Goal: Task Accomplishment & Management: Manage account settings

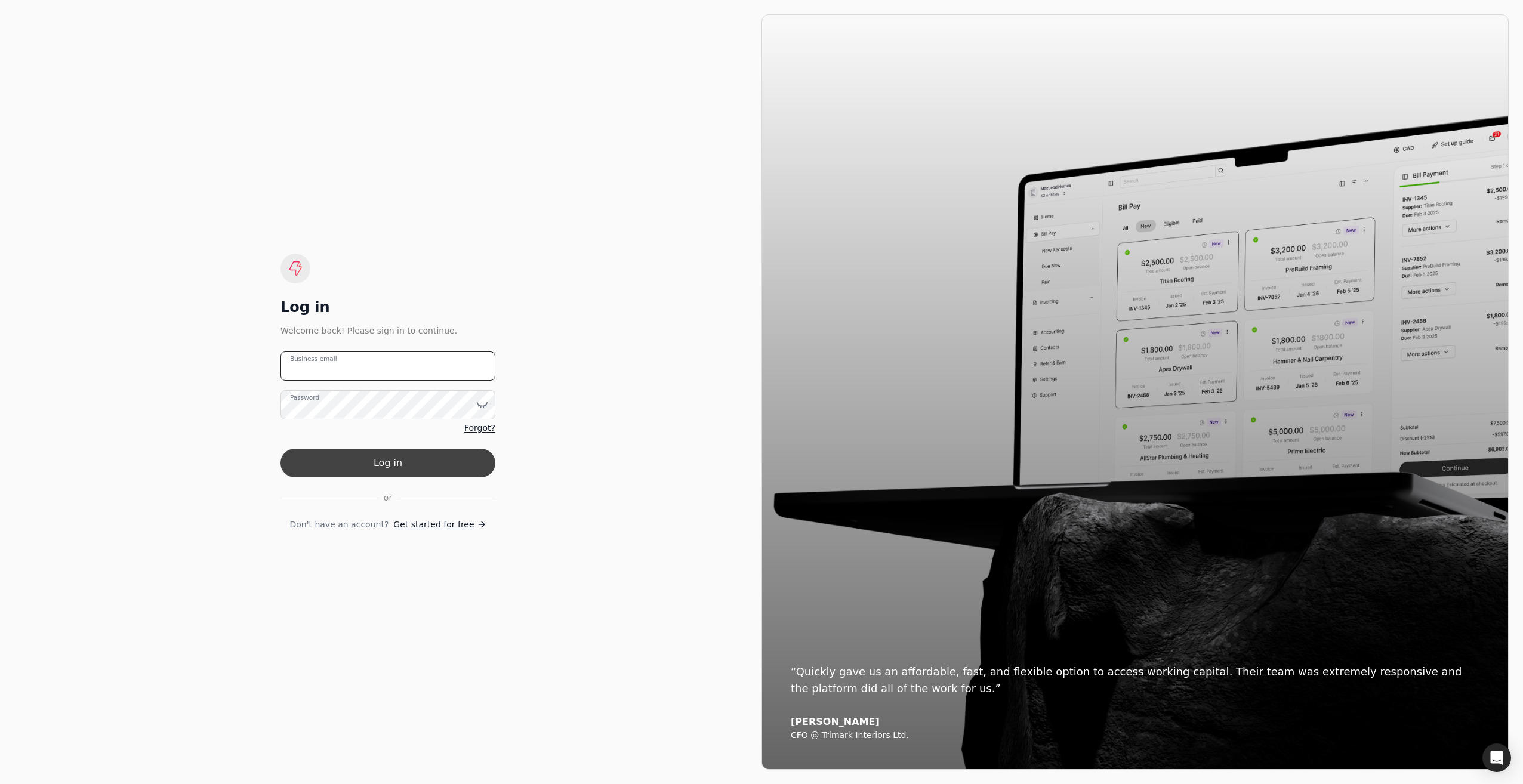
type email "[EMAIL_ADDRESS][DOMAIN_NAME]"
click at [396, 462] on button "Log in" at bounding box center [388, 462] width 215 height 28
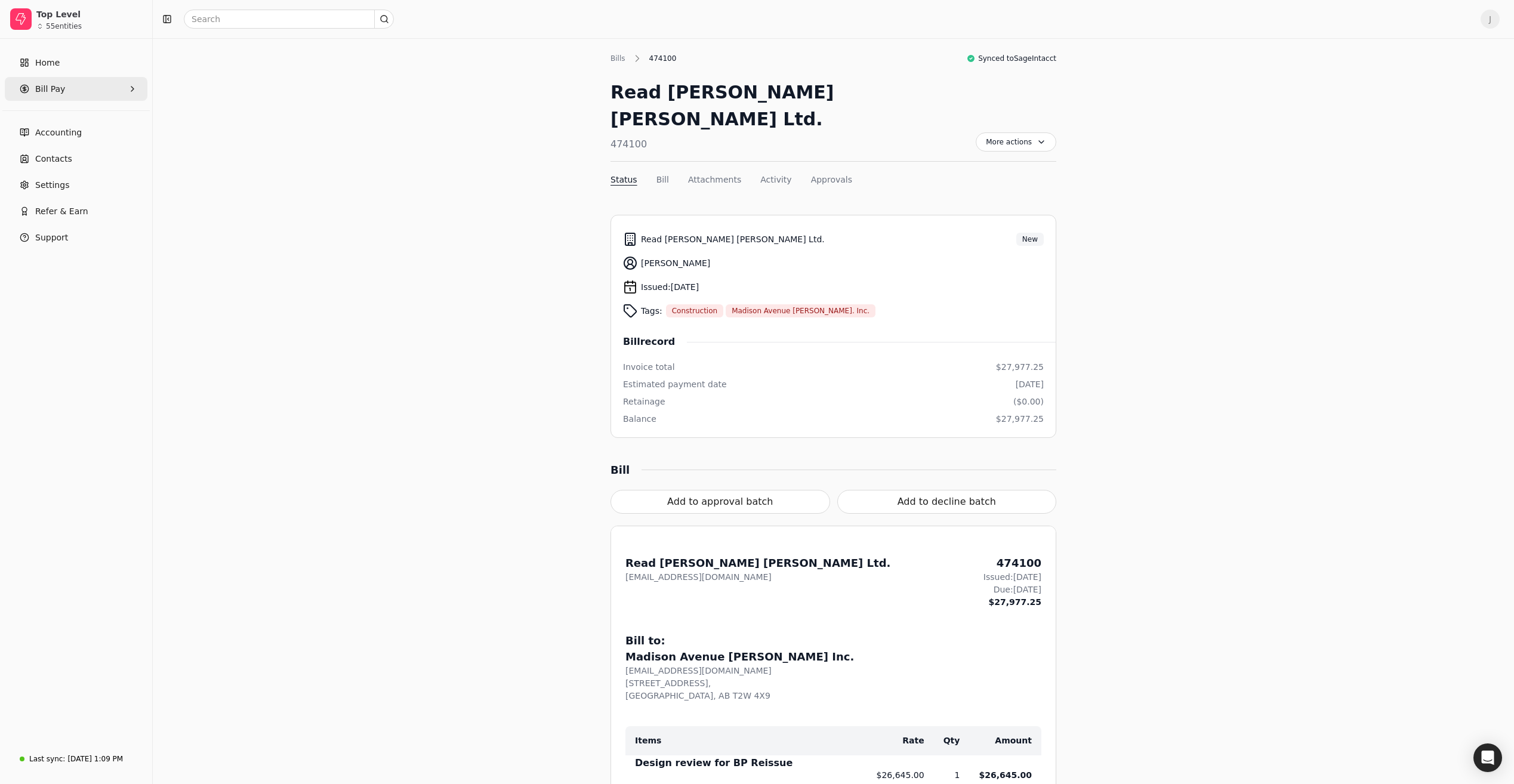
click at [96, 85] on Pay "Bill Pay" at bounding box center [75, 89] width 142 height 24
click at [51, 145] on span "New Requests" at bounding box center [65, 144] width 59 height 13
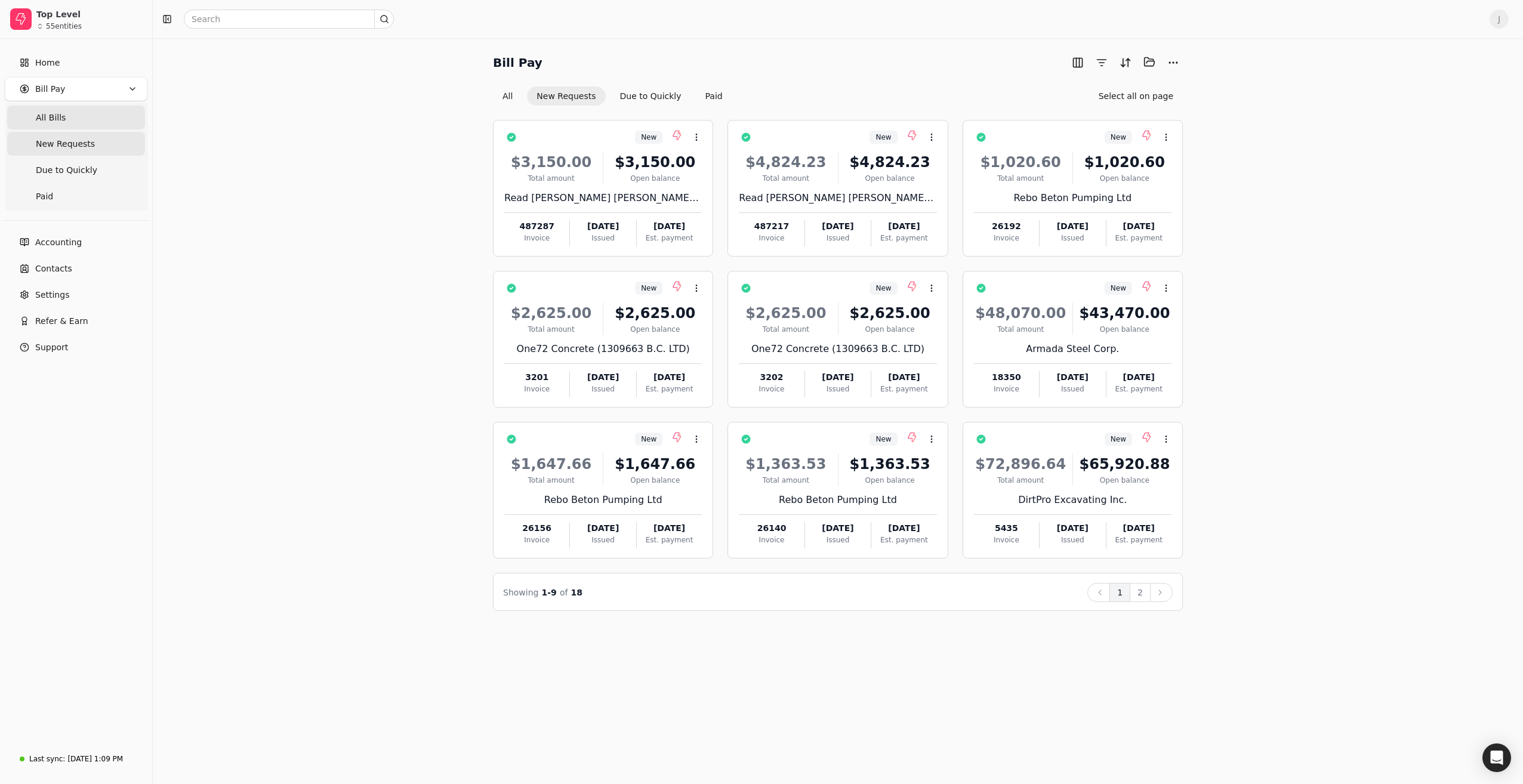
click at [41, 112] on span "All Bills" at bounding box center [51, 118] width 29 height 13
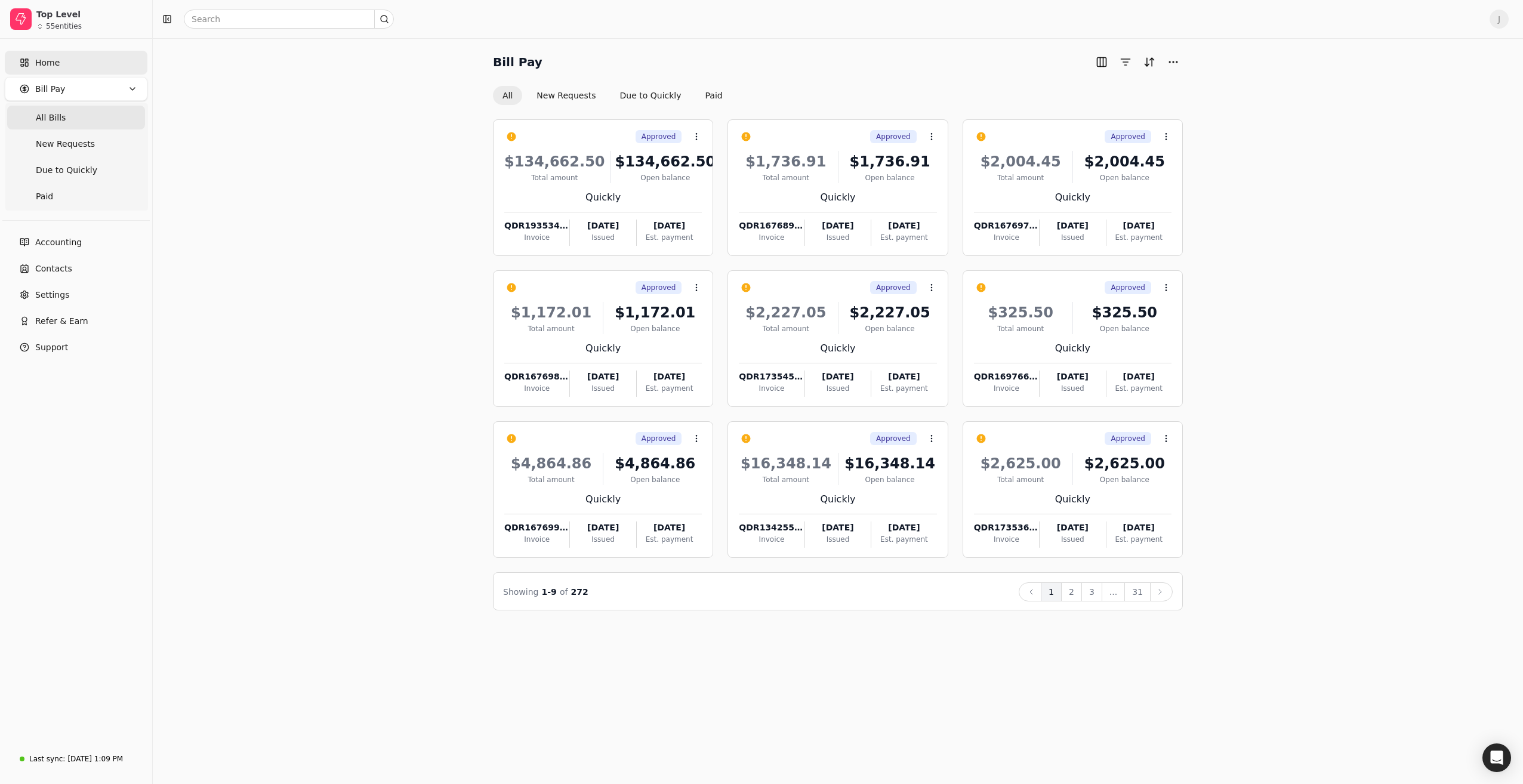
click at [40, 62] on span "Home" at bounding box center [47, 63] width 25 height 13
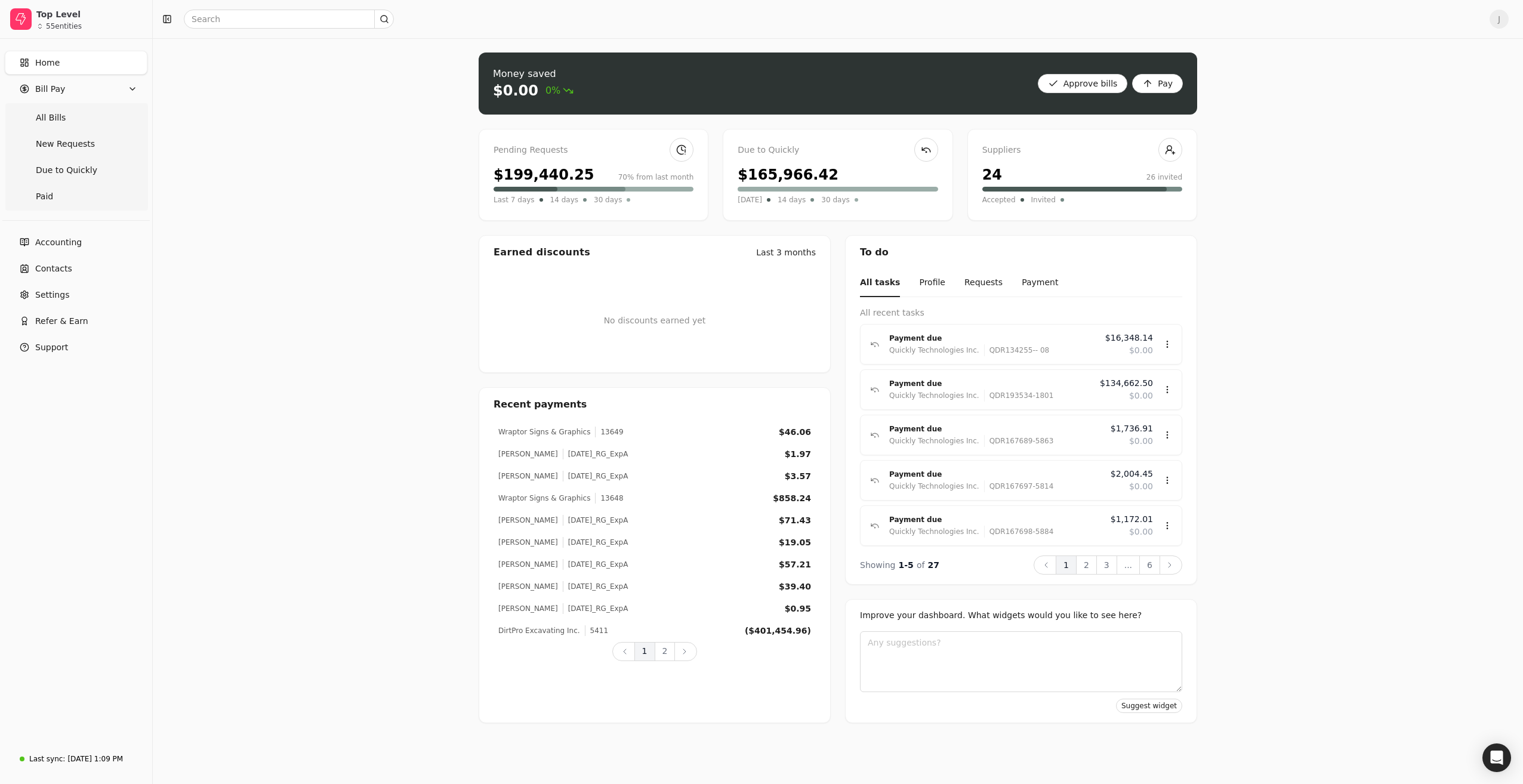
click at [555, 170] on div "$199,440.25" at bounding box center [544, 175] width 101 height 21
click at [673, 153] on link at bounding box center [681, 150] width 24 height 24
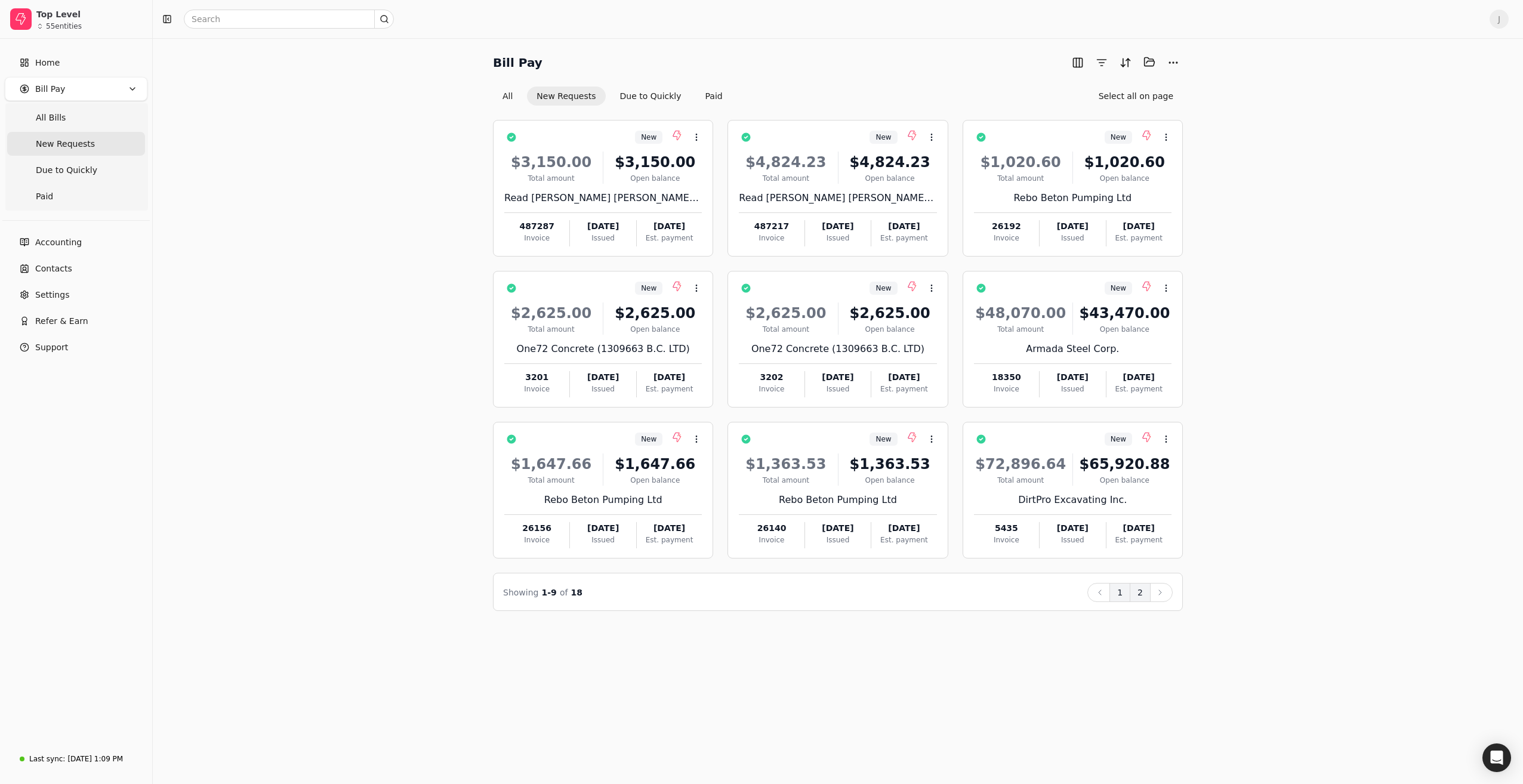
click at [1138, 593] on button "2" at bounding box center [1140, 592] width 21 height 19
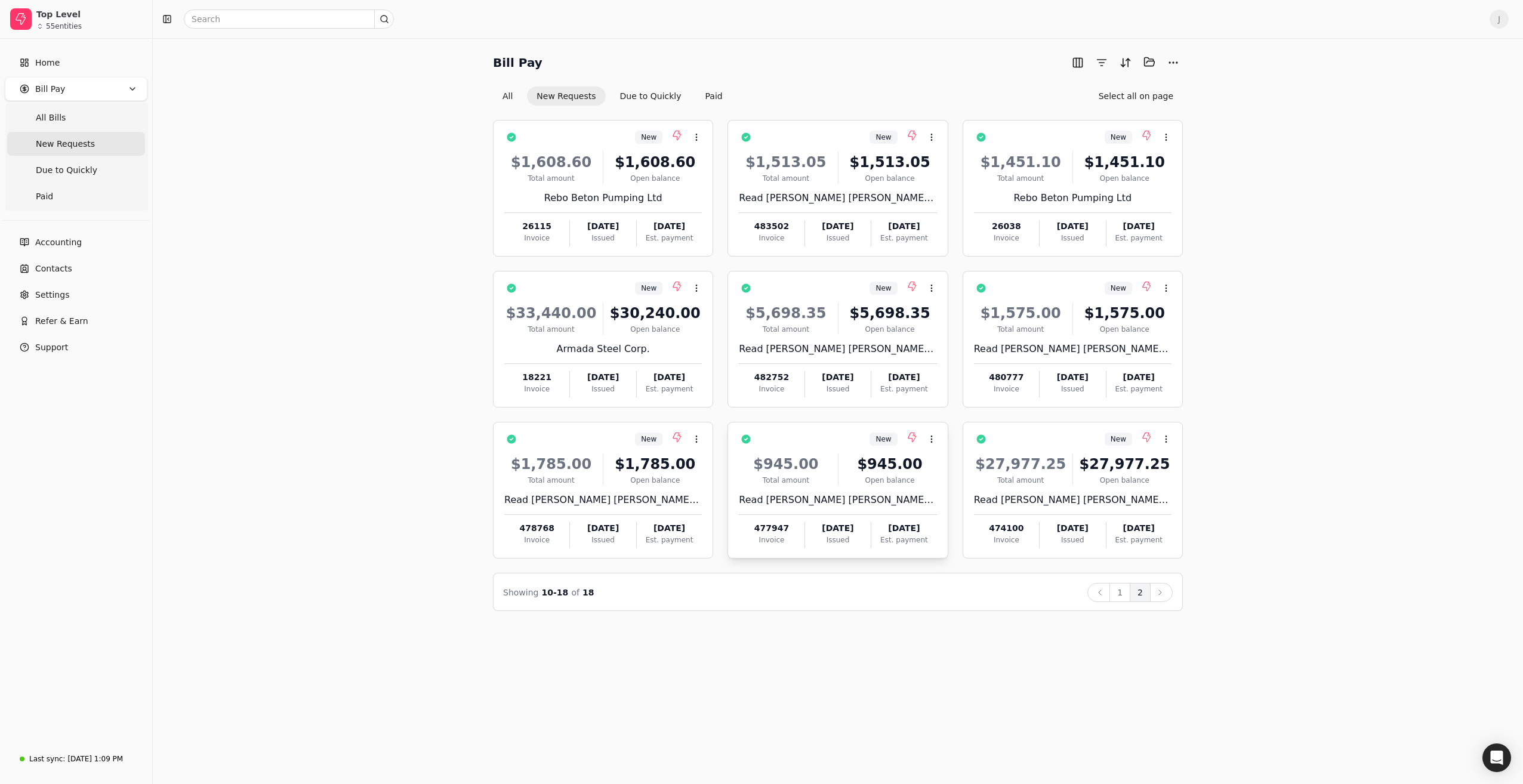
click at [851, 478] on div "Open balance" at bounding box center [890, 481] width 94 height 11
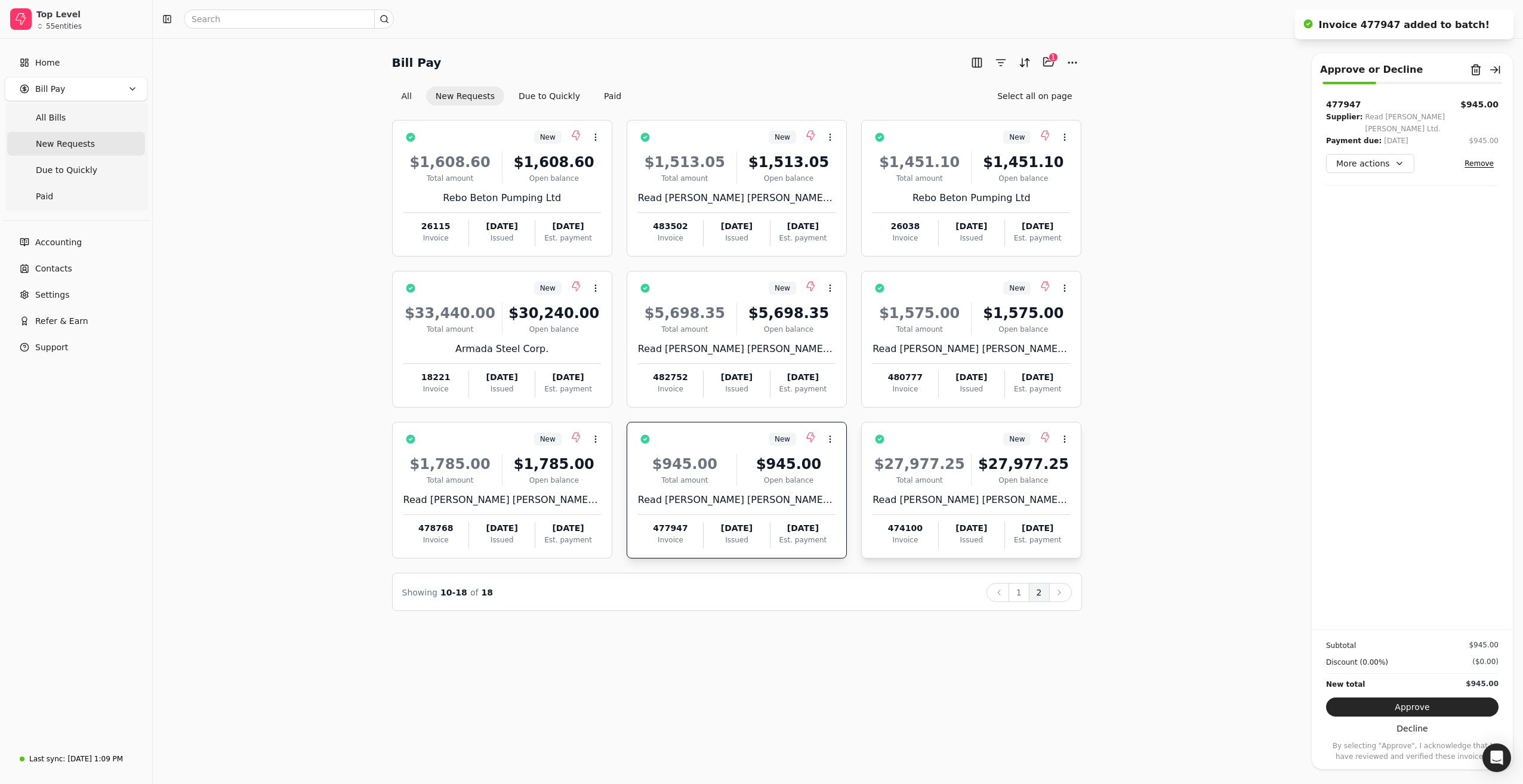
click at [970, 463] on div "$27,977.25 Total amount $27,977.25 Open balance" at bounding box center [971, 469] width 198 height 32
click at [1440, 710] on button "Approve" at bounding box center [1413, 707] width 173 height 19
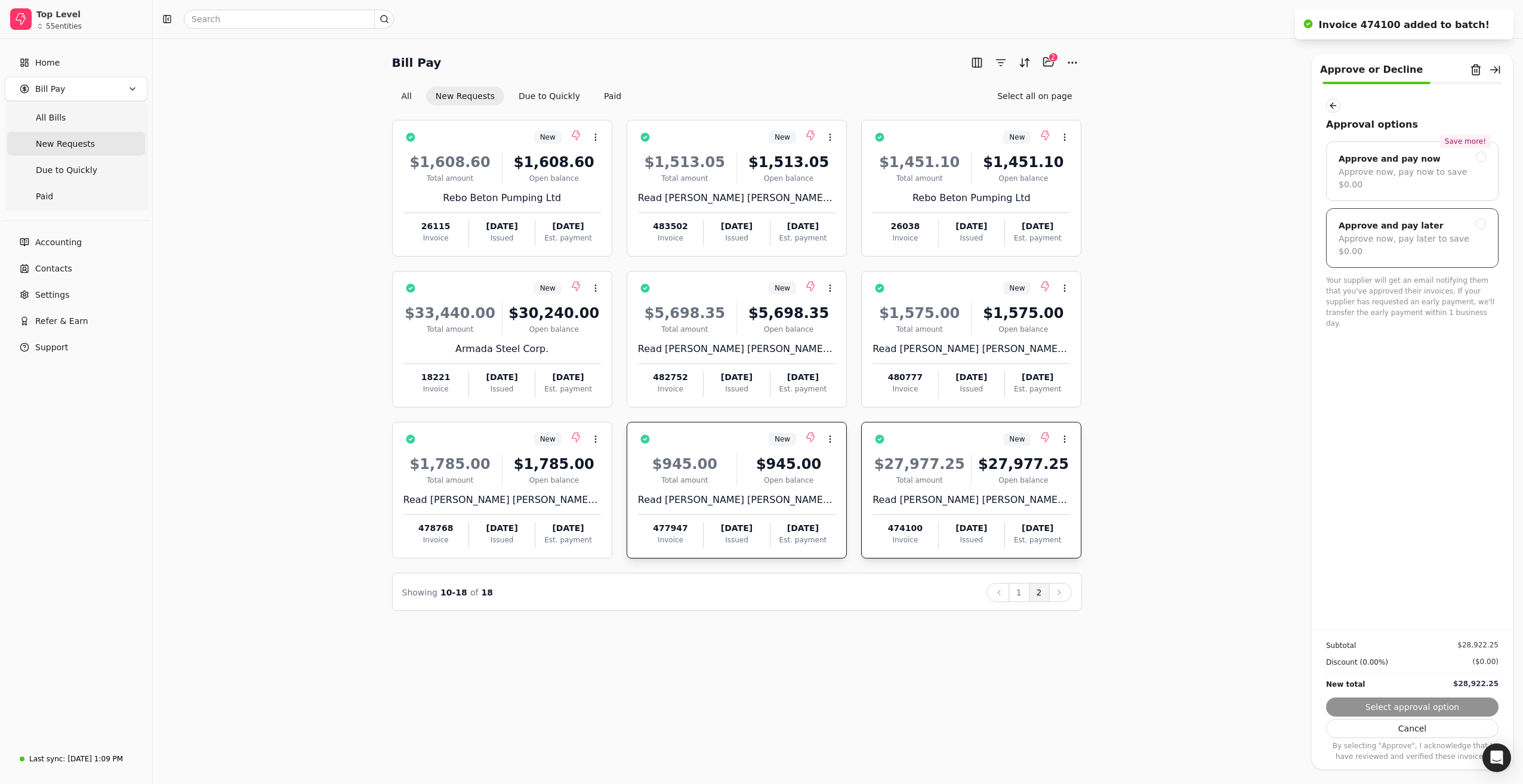
click at [1423, 219] on div "Approve and pay later" at bounding box center [1412, 226] width 147 height 15
click at [1428, 708] on button "Submit approval" at bounding box center [1413, 707] width 173 height 19
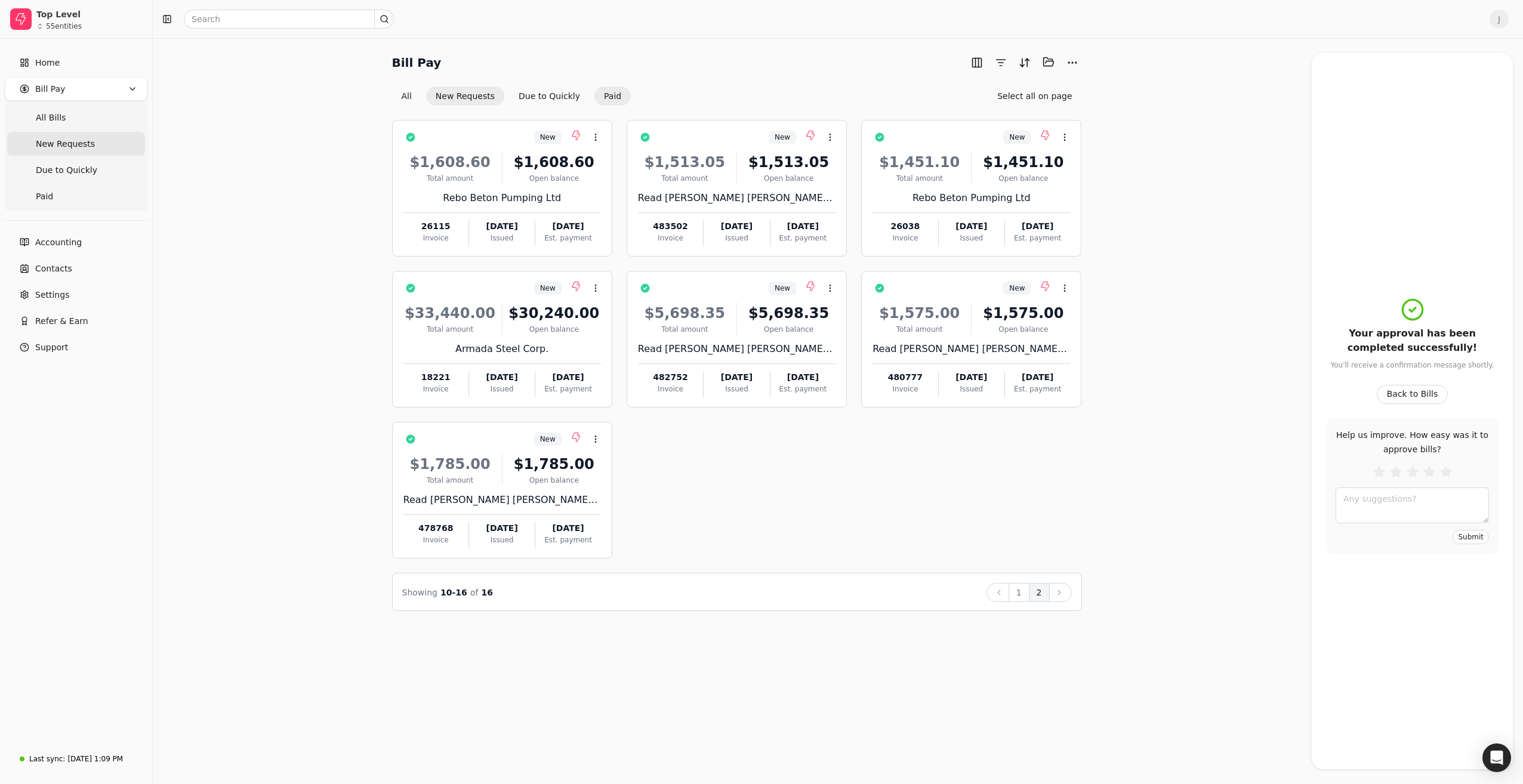
click at [613, 97] on button "Paid" at bounding box center [613, 96] width 37 height 19
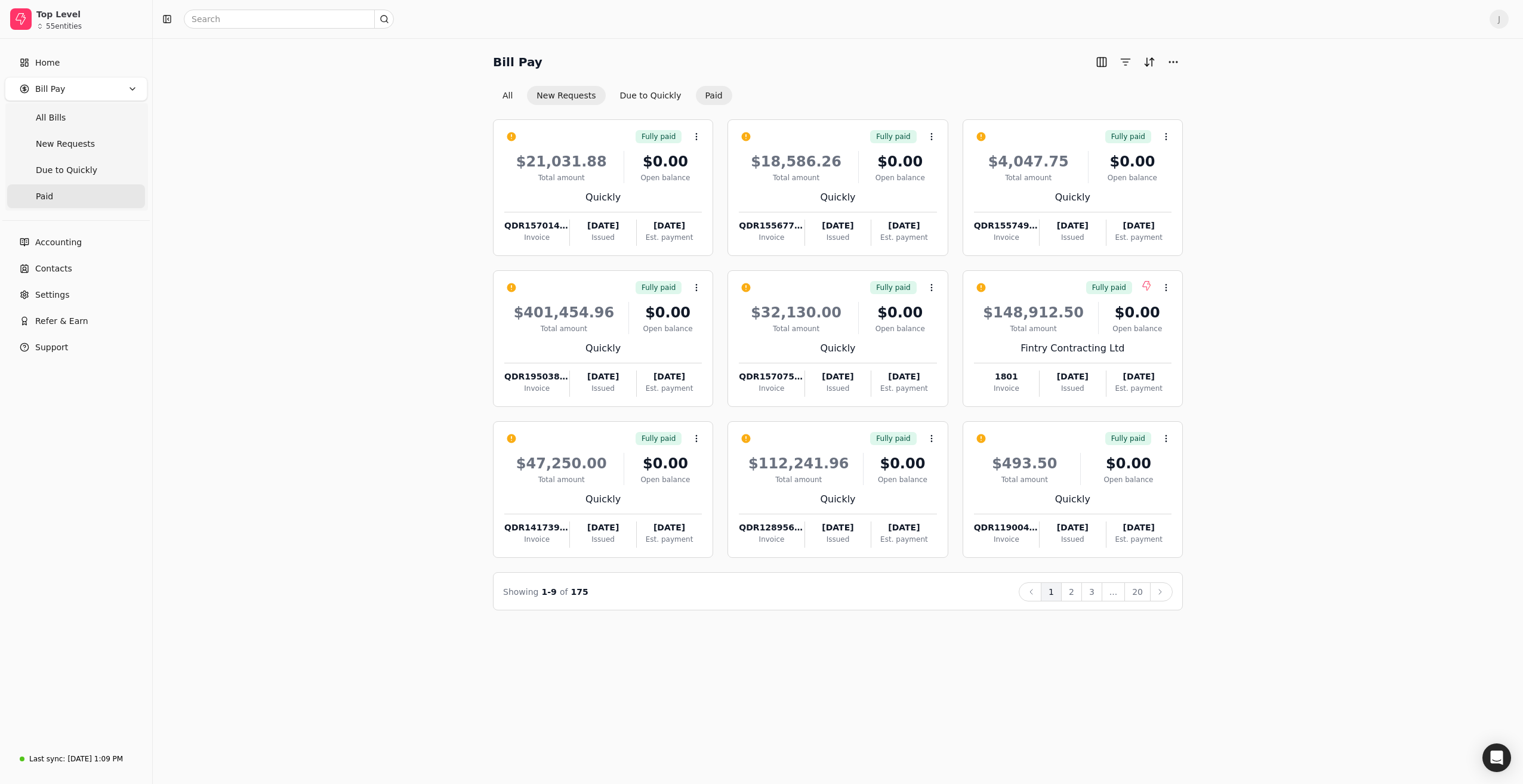
click at [557, 93] on button "New Requests" at bounding box center [565, 95] width 78 height 19
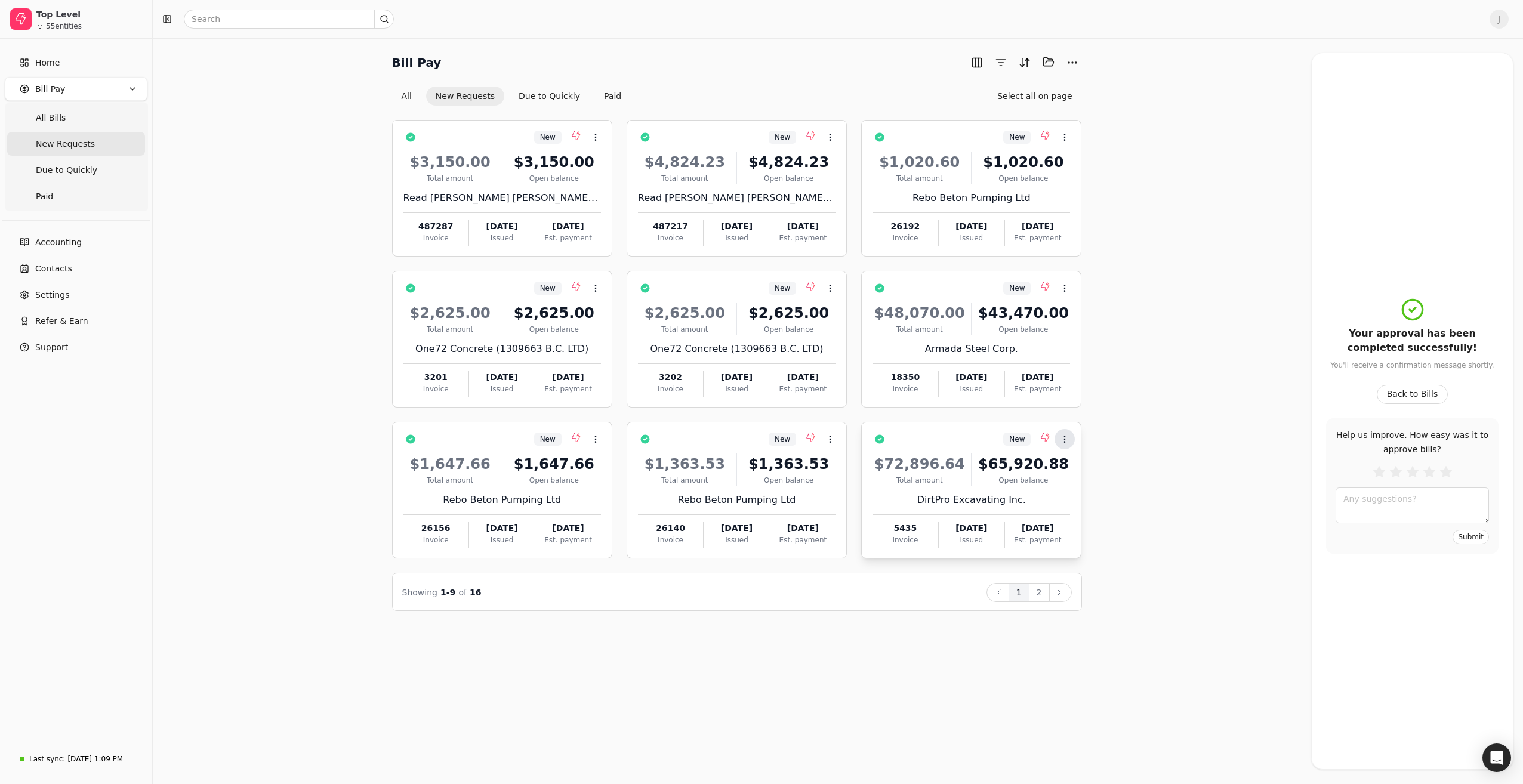
click at [1067, 437] on icon at bounding box center [1064, 439] width 9 height 9
click at [1077, 467] on span "Open" at bounding box center [1084, 469] width 22 height 13
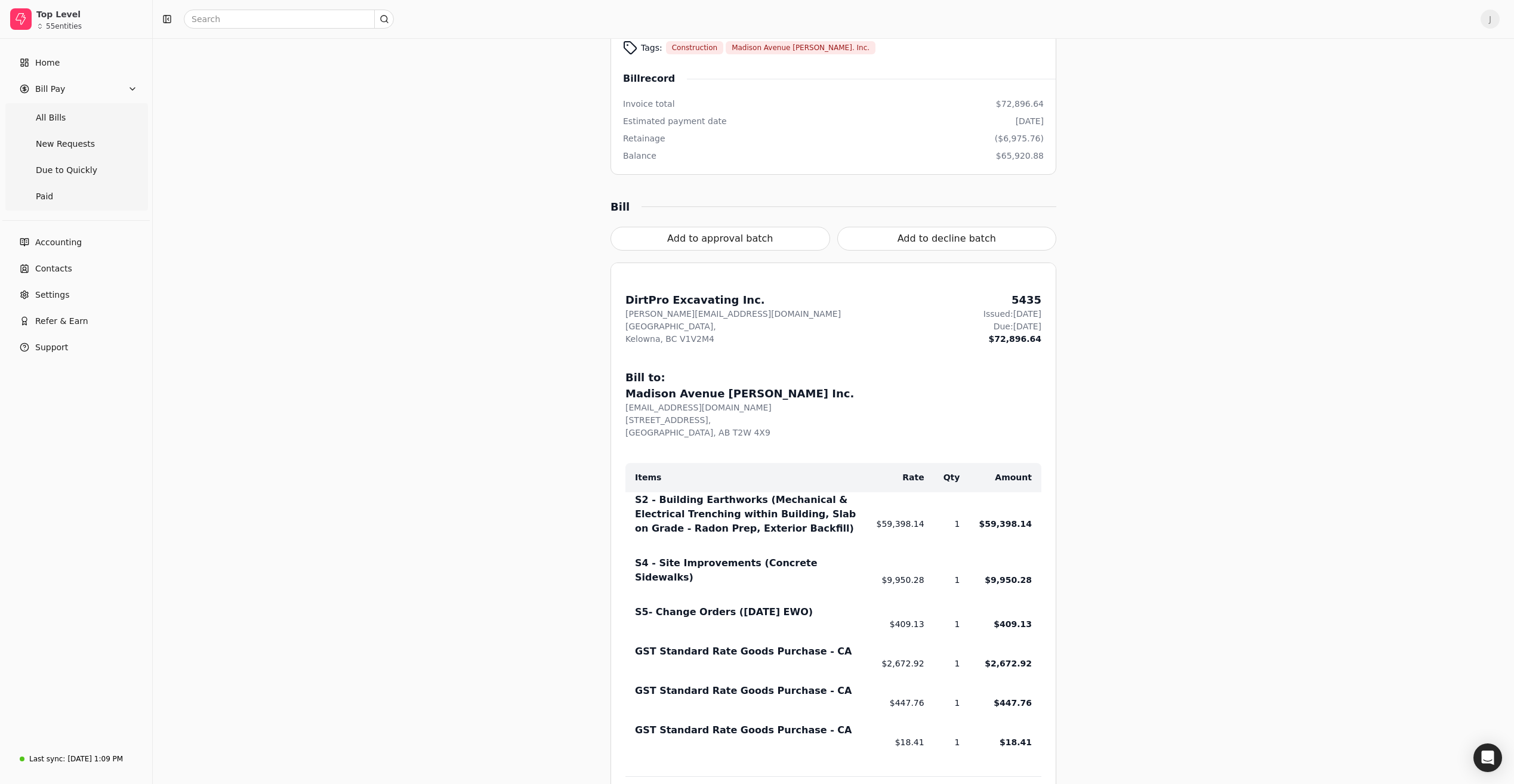
scroll to position [60, 0]
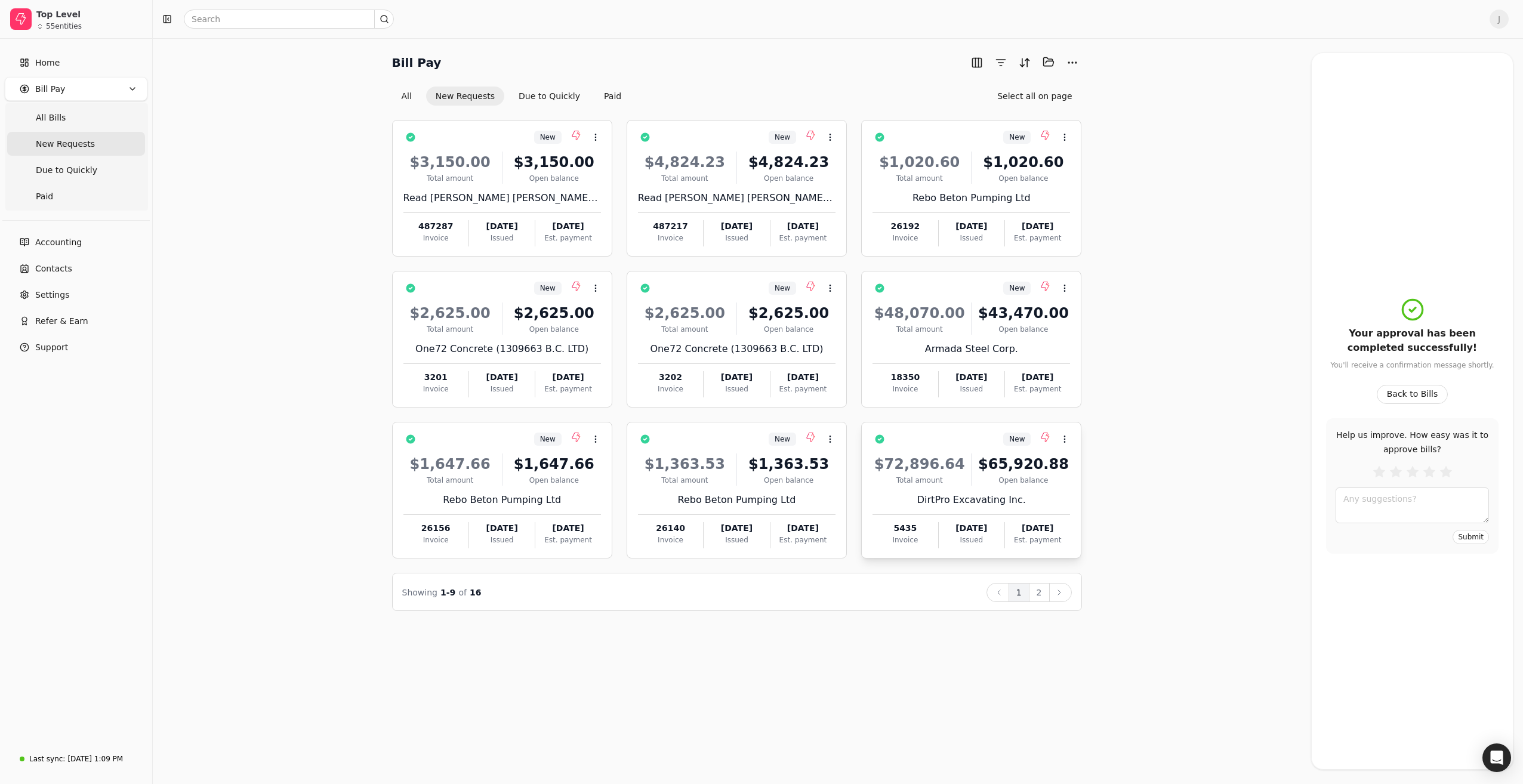
click at [940, 452] on div "$72,896.64 Total amount $65,920.88 Open balance DirtPro Excavating Inc. 5435 In…" at bounding box center [971, 497] width 198 height 102
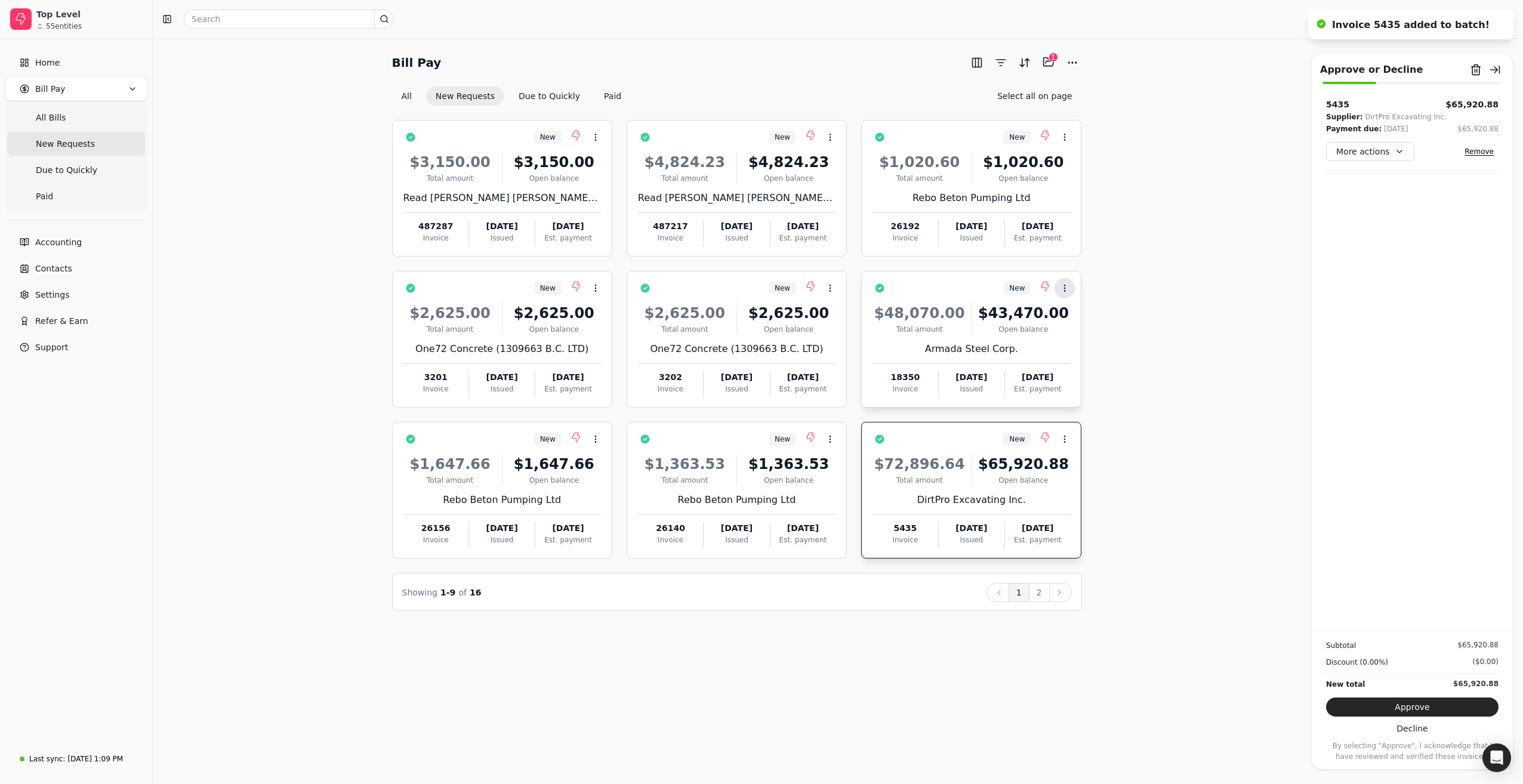
click at [1063, 284] on icon at bounding box center [1064, 288] width 9 height 9
click at [1075, 315] on span "Open" at bounding box center [1084, 317] width 22 height 13
click at [949, 299] on div "New Context Menu Button $48,070.00 Total amount $43,470.00 Open balance Armada …" at bounding box center [972, 339] width 221 height 137
click at [1188, 317] on div "Bill Pay Selected items: 2 2 All New Requests Due to Quickly Paid Select all on…" at bounding box center [838, 332] width 1342 height 559
click at [1042, 593] on button "2" at bounding box center [1039, 592] width 21 height 19
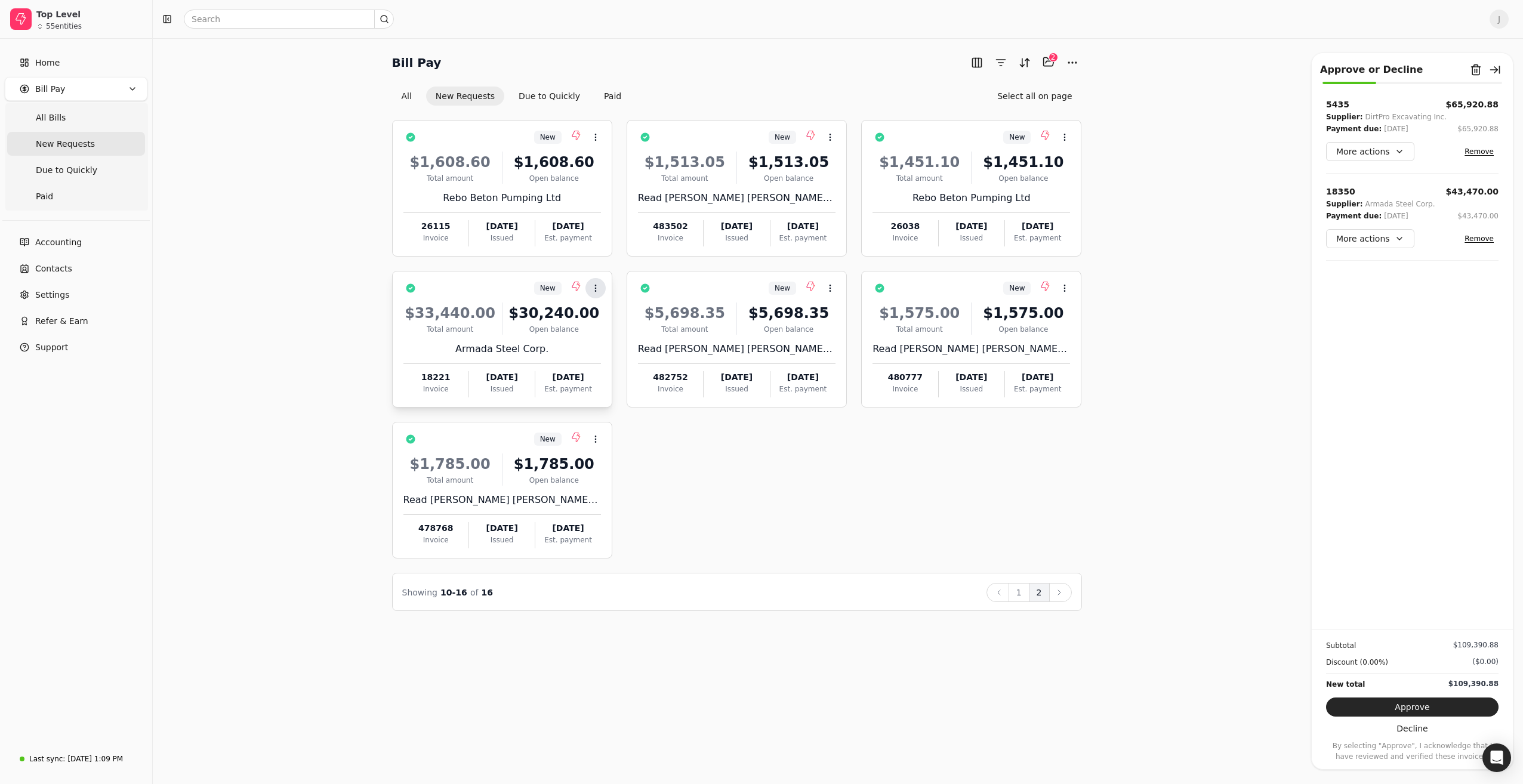
click at [595, 289] on icon at bounding box center [596, 288] width 9 height 9
click at [616, 320] on span "Open" at bounding box center [614, 317] width 22 height 13
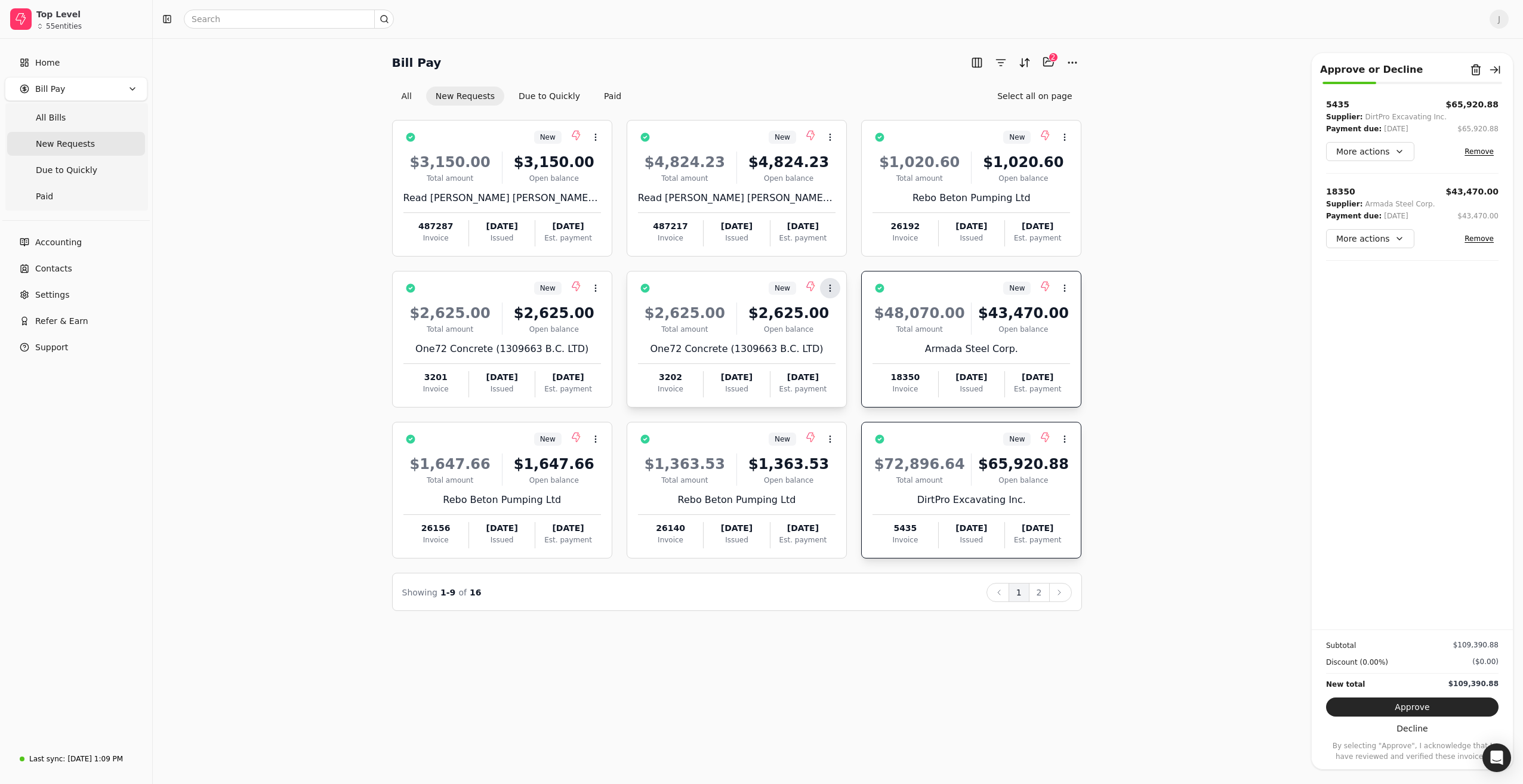
click at [828, 289] on icon at bounding box center [830, 288] width 9 height 9
click at [835, 319] on li "Open" at bounding box center [888, 317] width 147 height 22
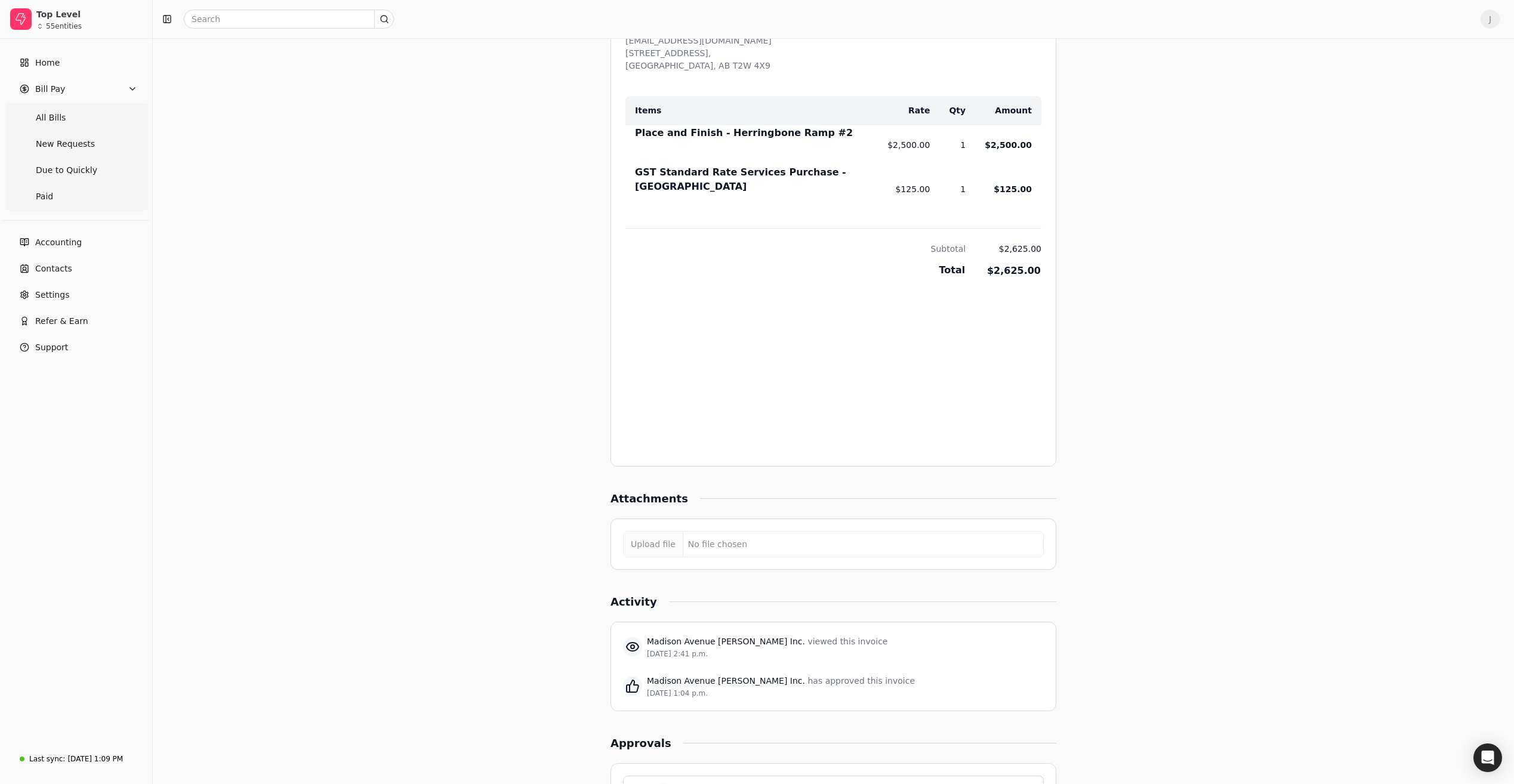
scroll to position [700, 0]
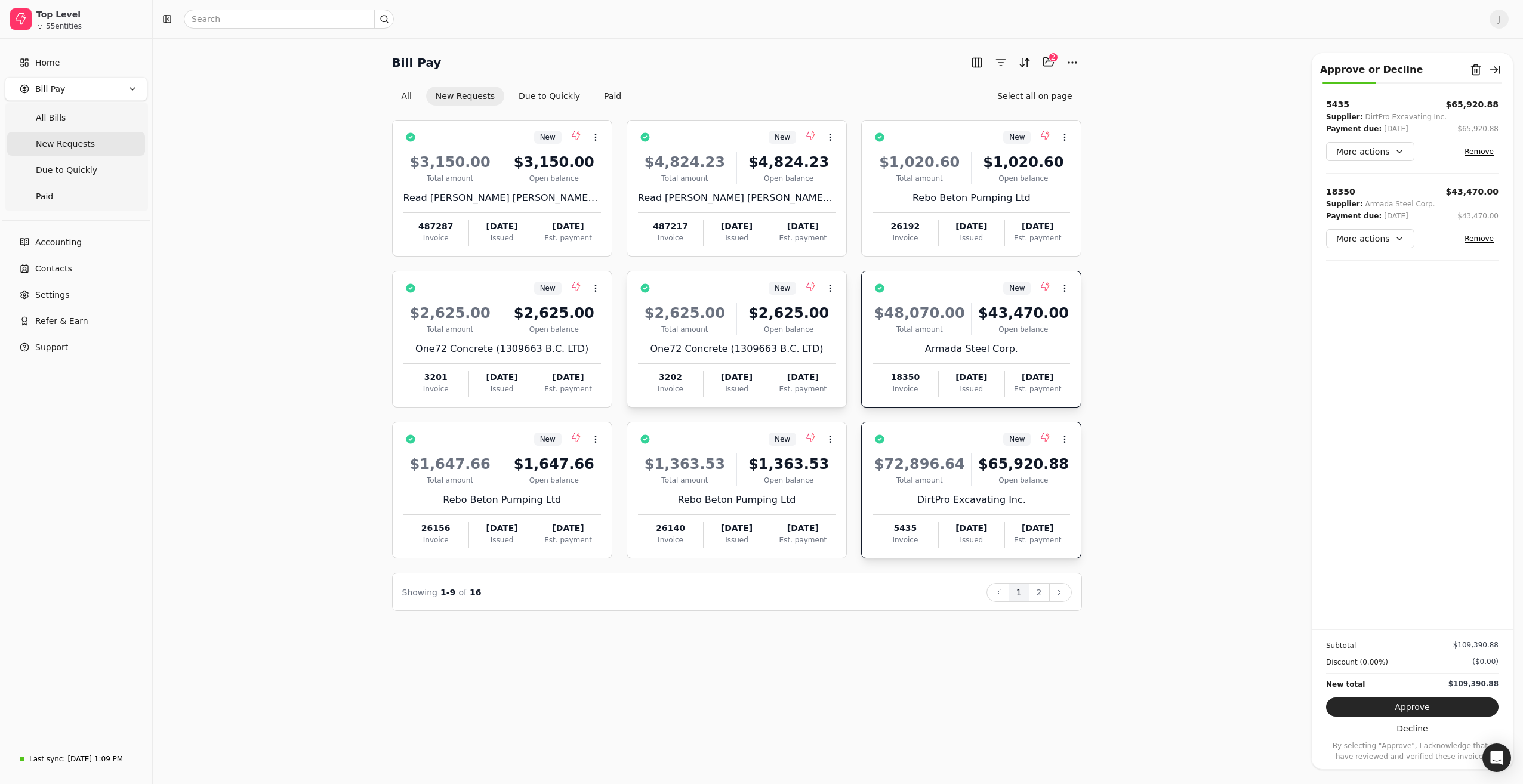
drag, startPoint x: 722, startPoint y: 297, endPoint x: 729, endPoint y: 295, distance: 7.3
click at [722, 297] on div "New Context Menu Button" at bounding box center [744, 289] width 181 height 20
click at [1040, 595] on button "2" at bounding box center [1039, 592] width 21 height 19
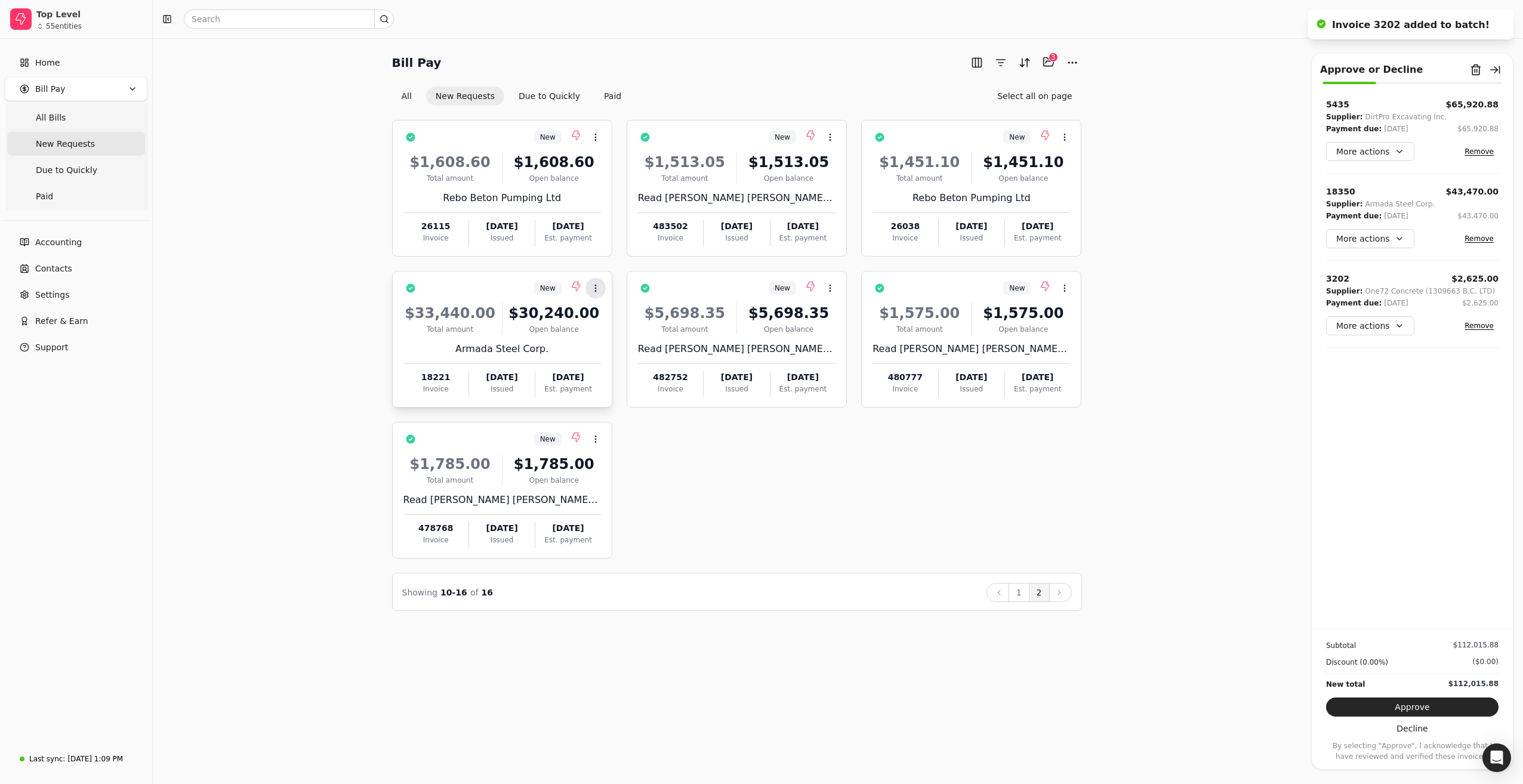
click at [594, 288] on icon at bounding box center [596, 288] width 9 height 9
click at [603, 315] on li "Open" at bounding box center [653, 317] width 147 height 22
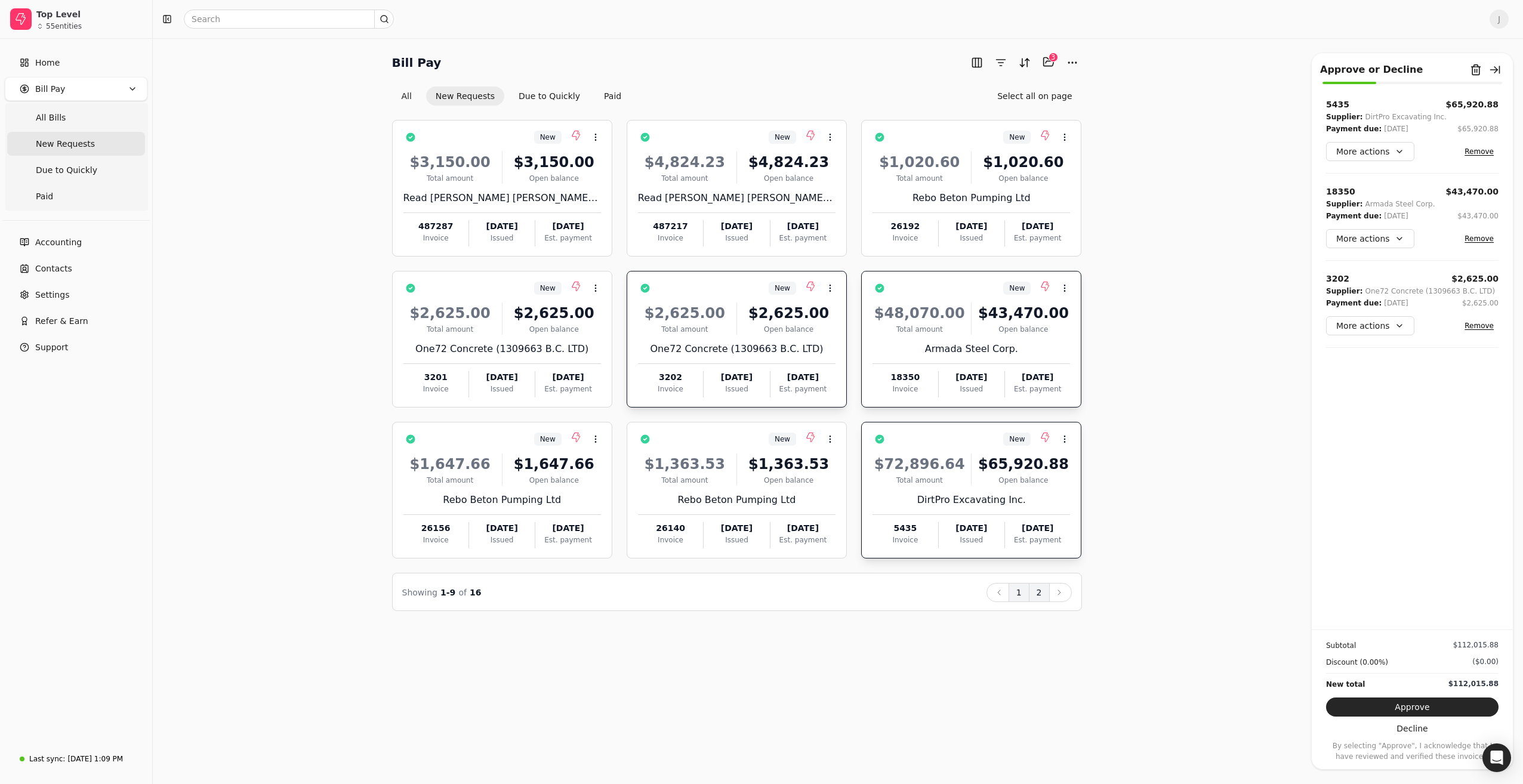
click at [1040, 595] on button "2" at bounding box center [1039, 592] width 21 height 19
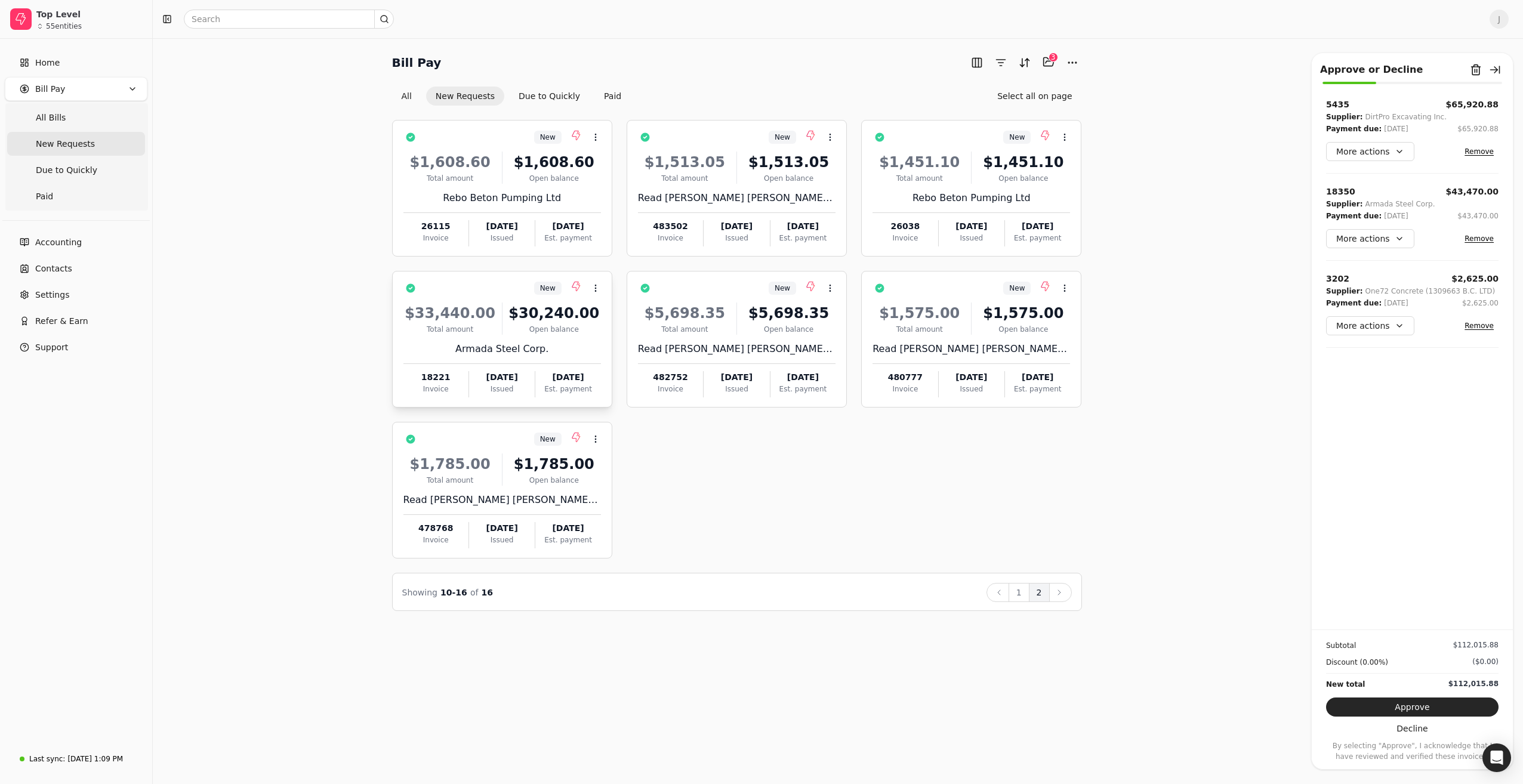
click at [494, 291] on div "New Context Menu Button" at bounding box center [510, 289] width 181 height 20
click at [1020, 591] on button "1" at bounding box center [1018, 592] width 21 height 19
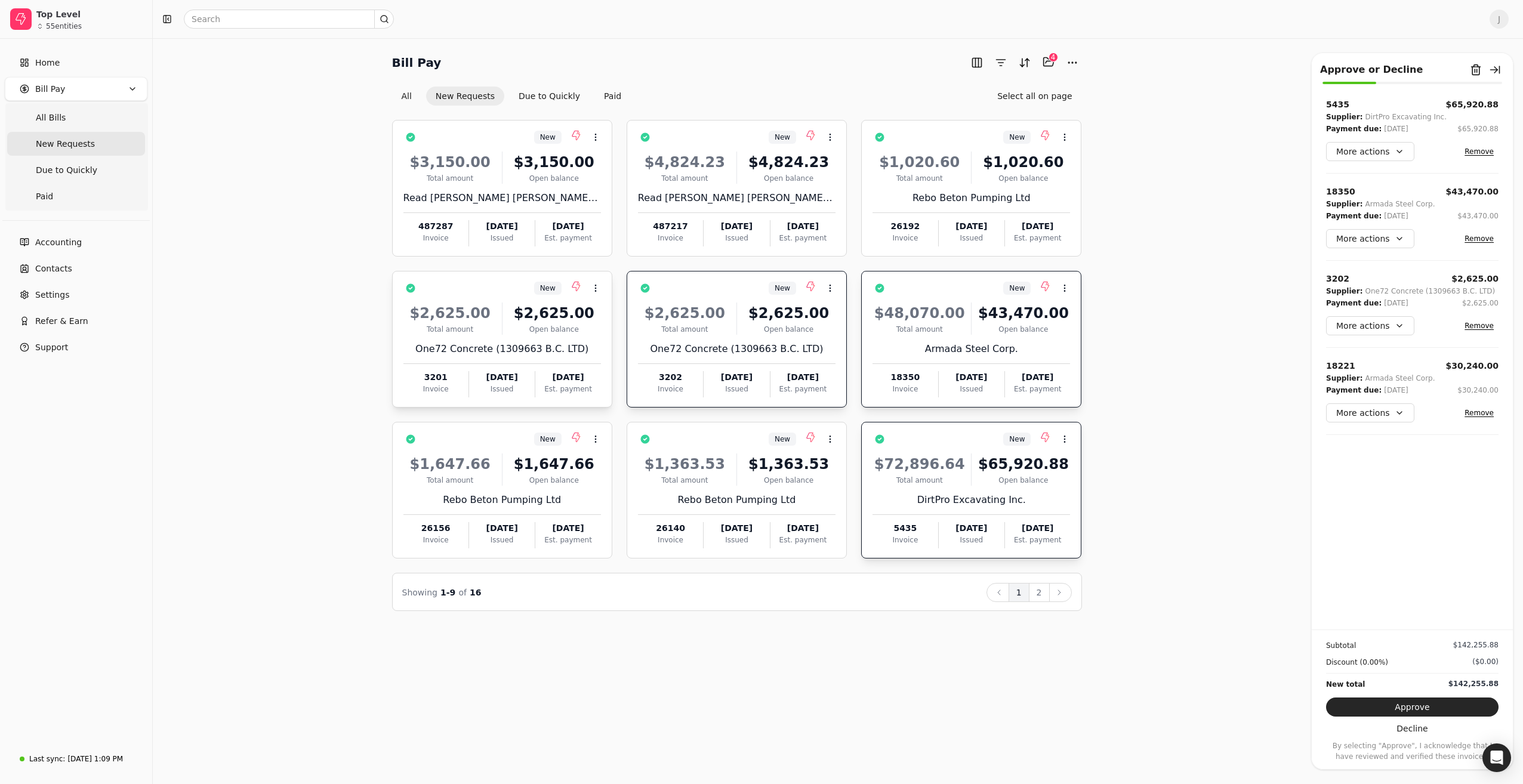
click at [522, 307] on div "$2,625.00" at bounding box center [554, 312] width 94 height 21
click at [1444, 707] on button "Approve" at bounding box center [1413, 707] width 173 height 19
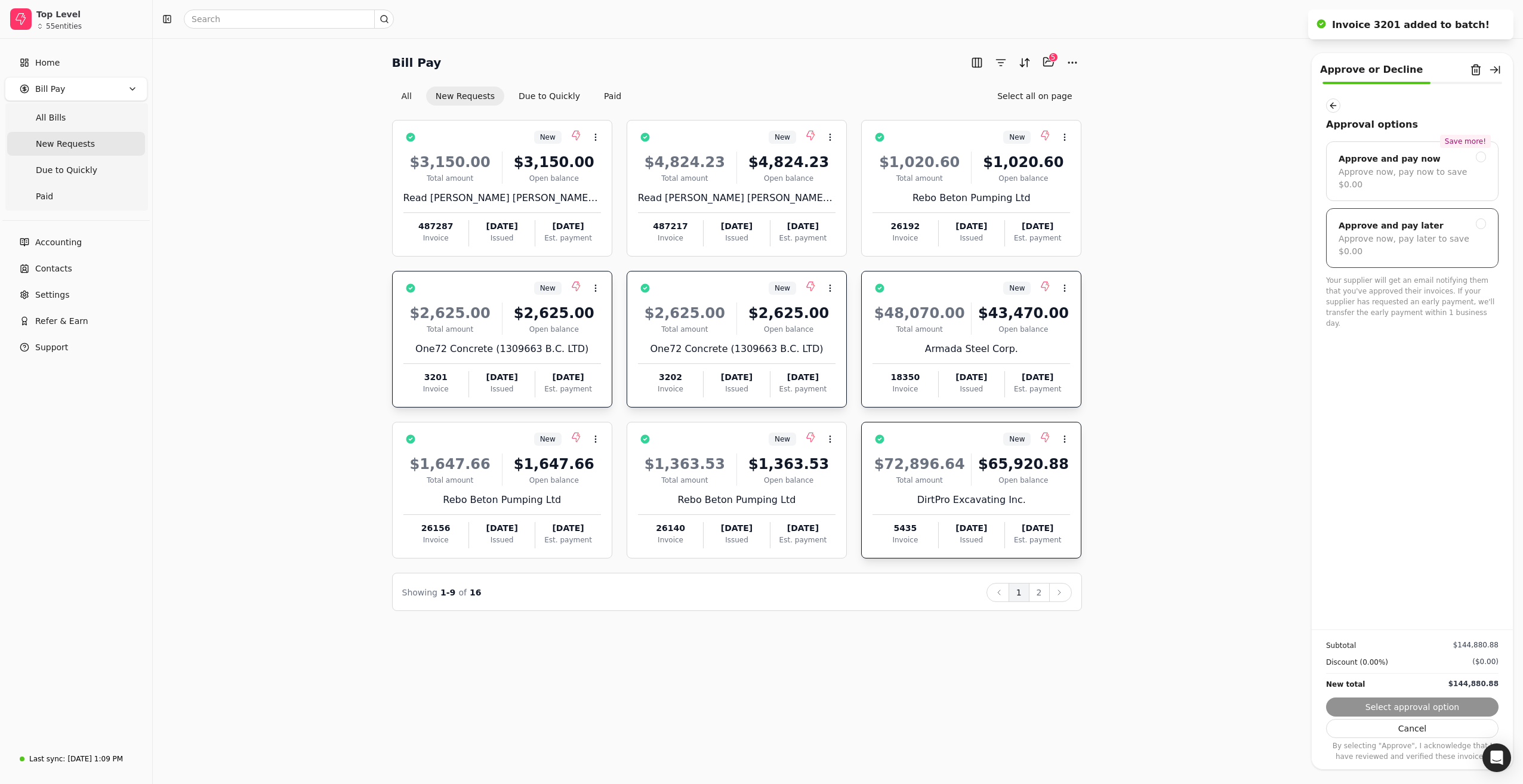
click at [1408, 219] on div "Approve and pay later" at bounding box center [1391, 226] width 105 height 15
click at [1389, 710] on button "Submit approval" at bounding box center [1413, 707] width 173 height 19
